Goal: Navigation & Orientation: Find specific page/section

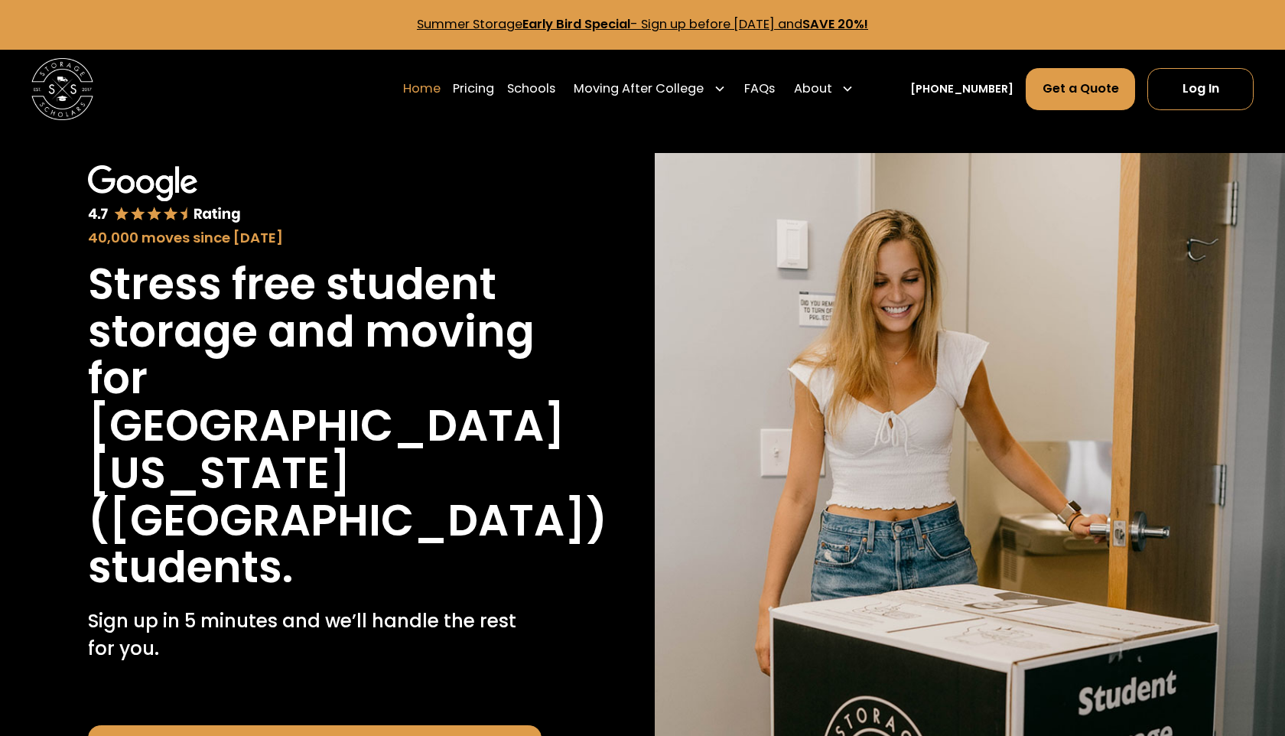
click at [441, 86] on link "Home" at bounding box center [421, 89] width 37 height 44
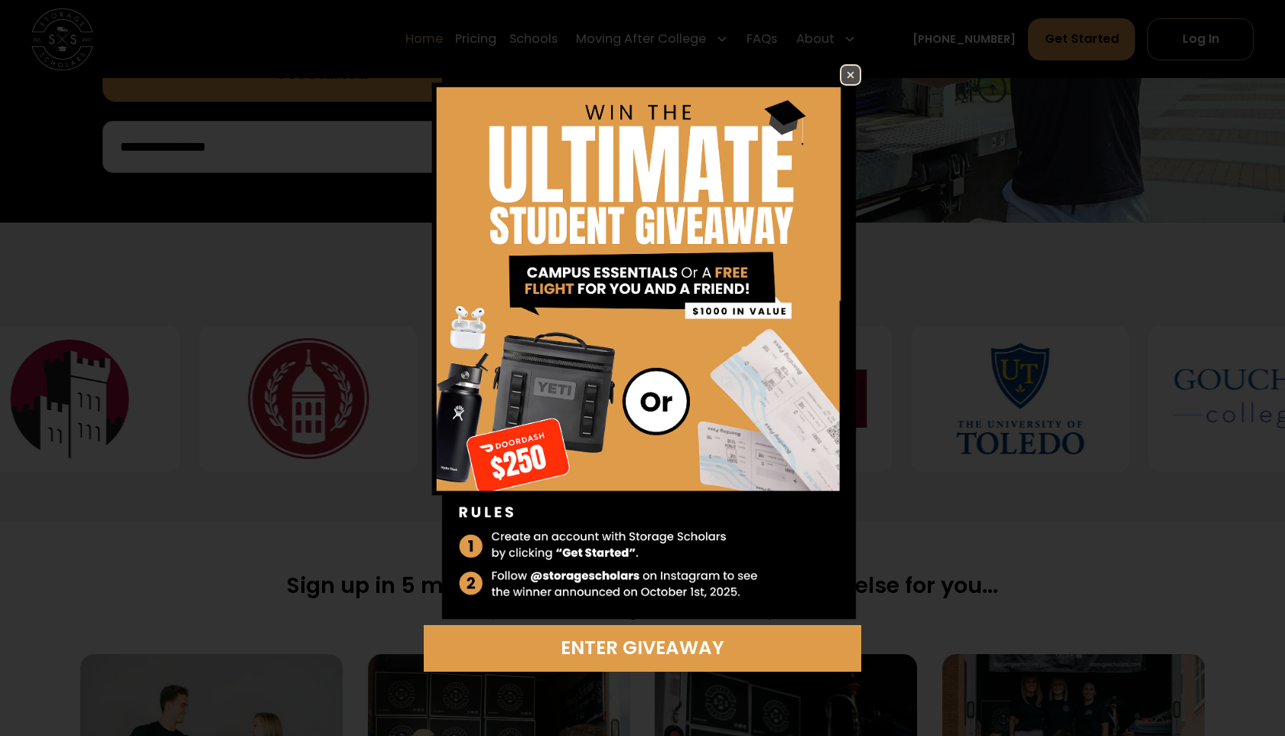
click at [847, 69] on img at bounding box center [850, 75] width 18 height 18
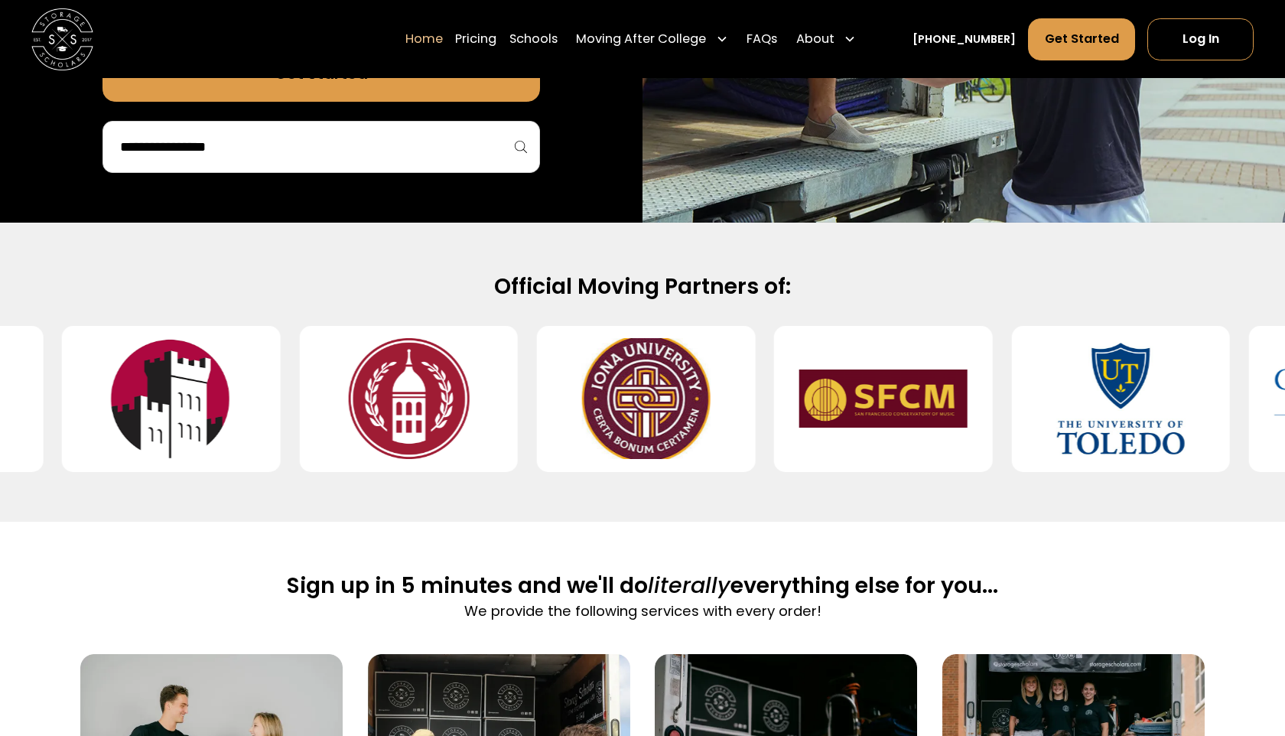
scroll to position [519, 0]
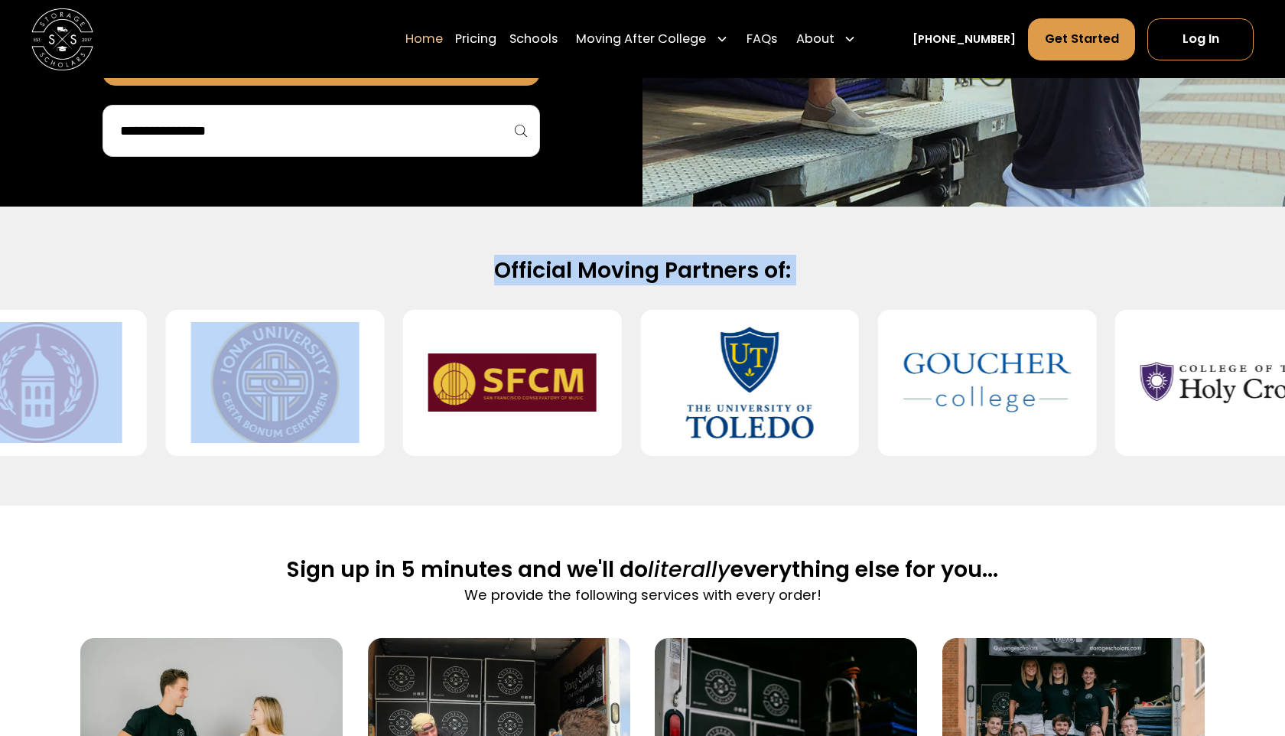
drag, startPoint x: 499, startPoint y: 276, endPoint x: 916, endPoint y: 299, distance: 417.5
click at [916, 299] on div "Official Moving Partners of:" at bounding box center [642, 355] width 1285 height 199
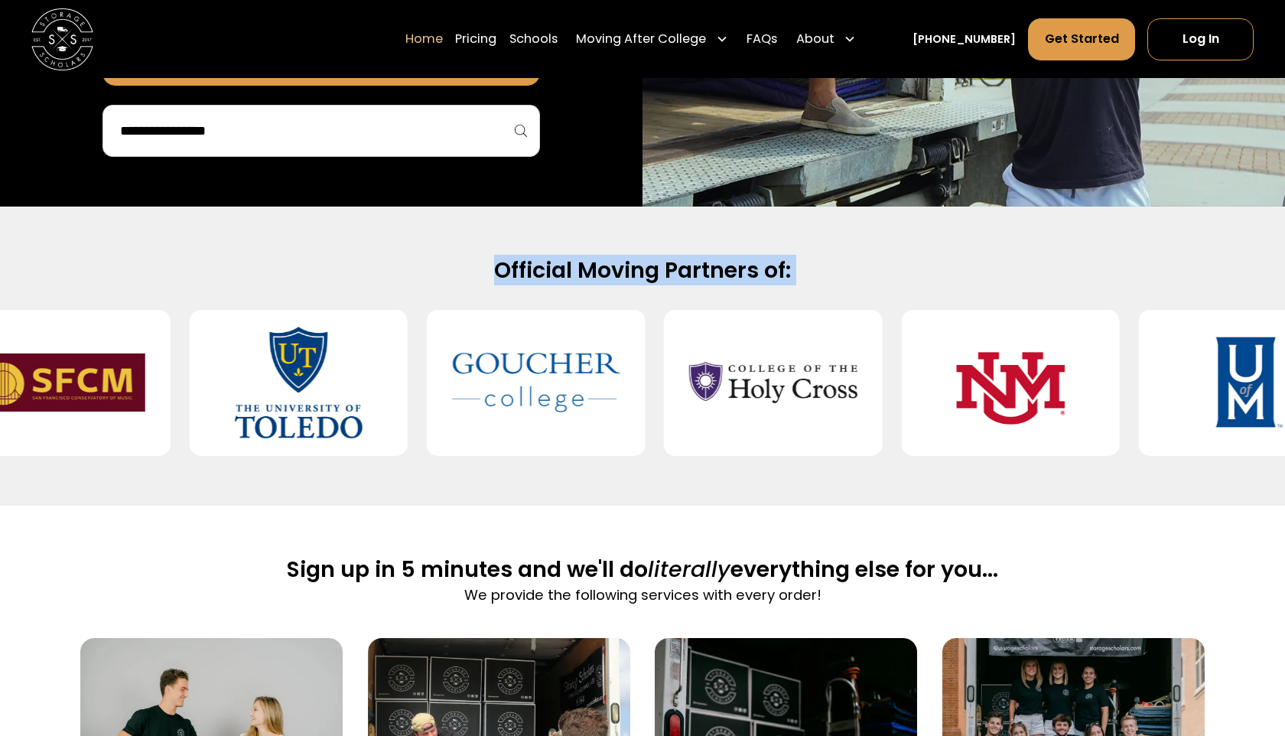
click at [916, 299] on div "Official Moving Partners of:" at bounding box center [642, 355] width 1285 height 199
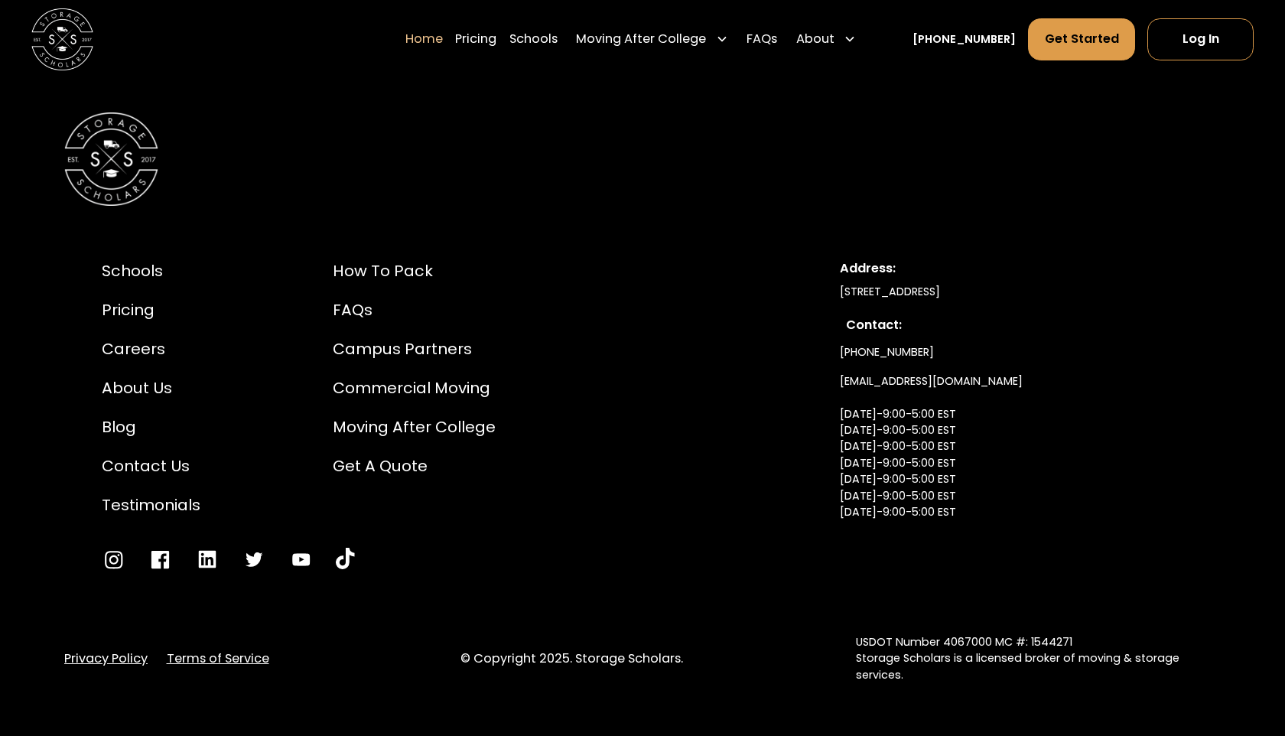
scroll to position [5243, 0]
